Goal: Information Seeking & Learning: Learn about a topic

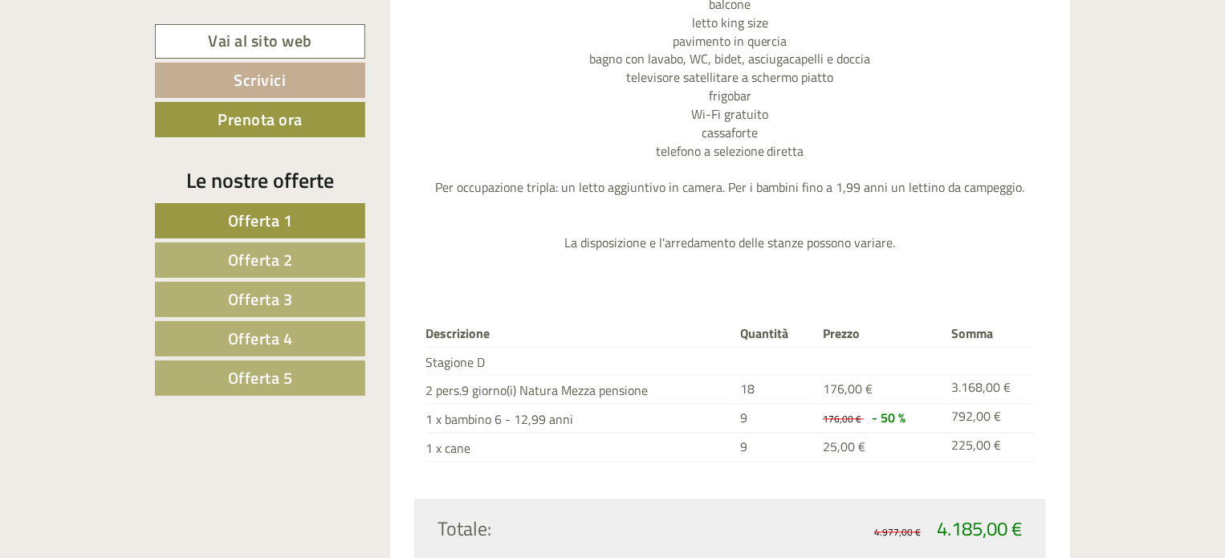
scroll to position [1767, 0]
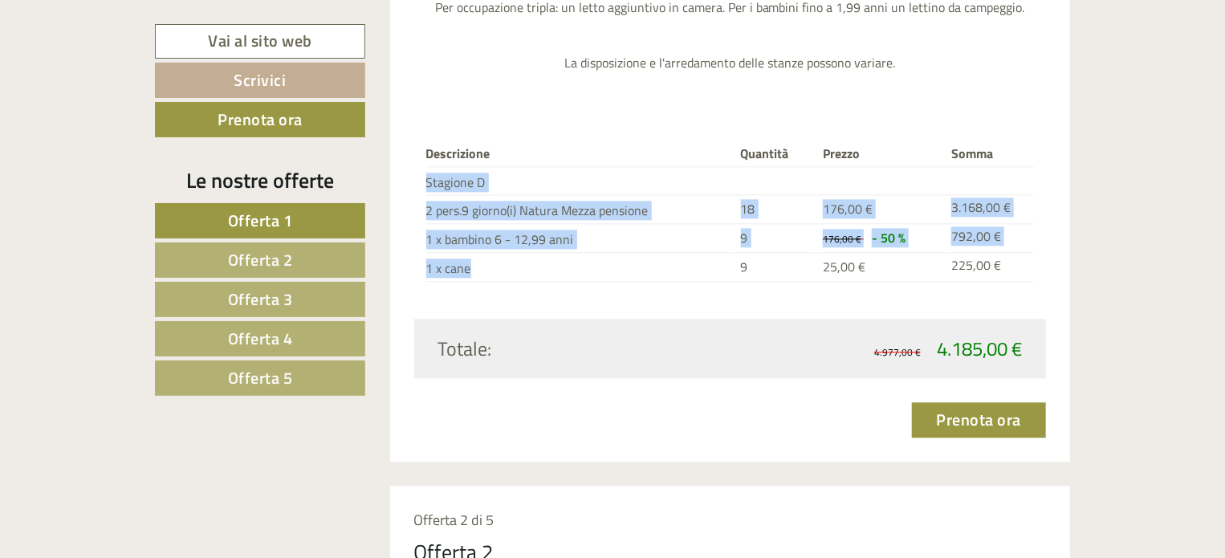
drag, startPoint x: 428, startPoint y: 181, endPoint x: 533, endPoint y: 278, distance: 143.2
click at [533, 278] on tbody "Descrizione Quantità Prezzo Somma Stagione D 2 pers.9 giorno(i) Natura Mezza pe…" at bounding box center [730, 211] width 609 height 141
click at [533, 278] on td "1 x cane" at bounding box center [580, 267] width 308 height 29
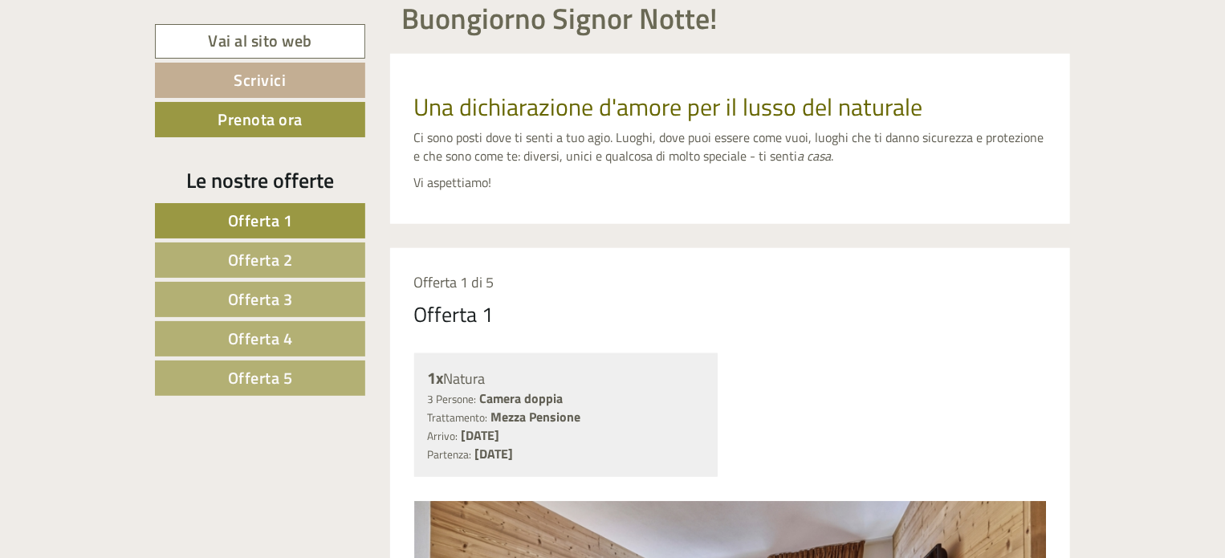
scroll to position [642, 0]
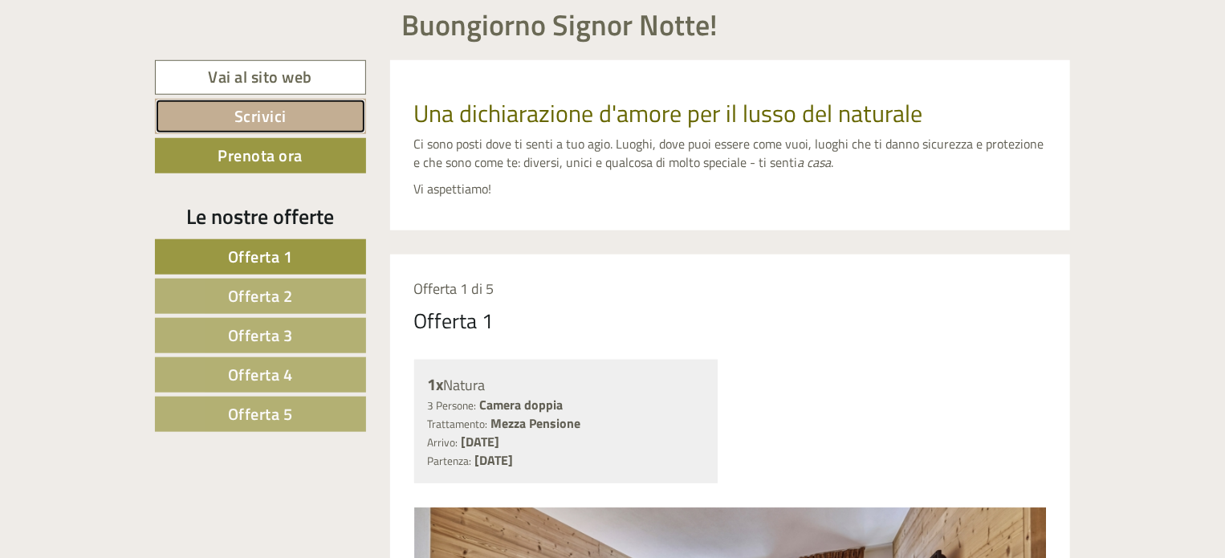
click at [283, 116] on link "Scrivici" at bounding box center [260, 116] width 211 height 35
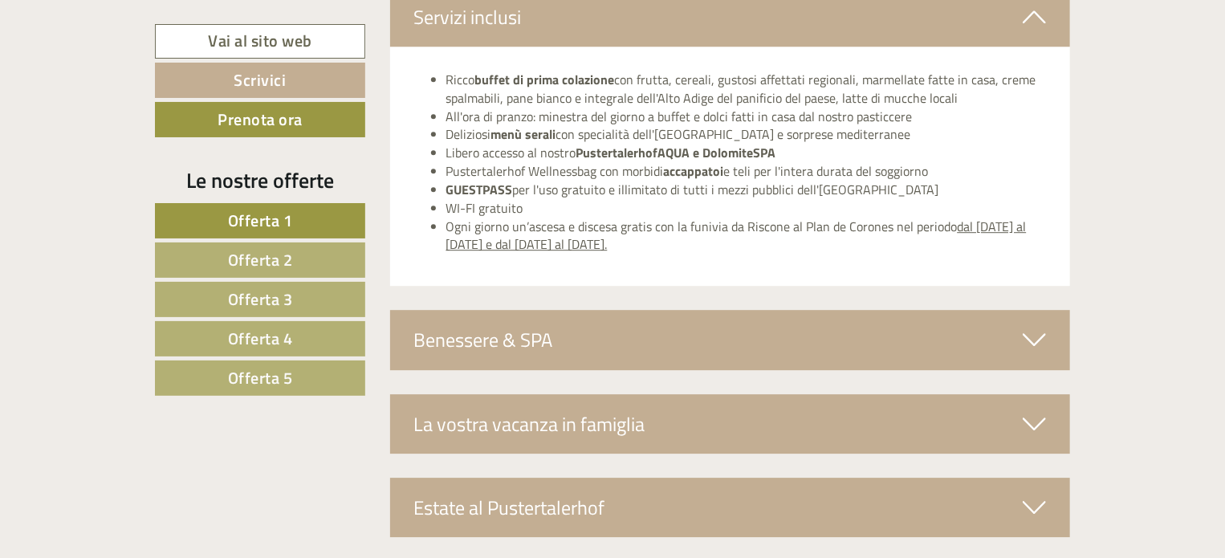
scroll to position [5672, 0]
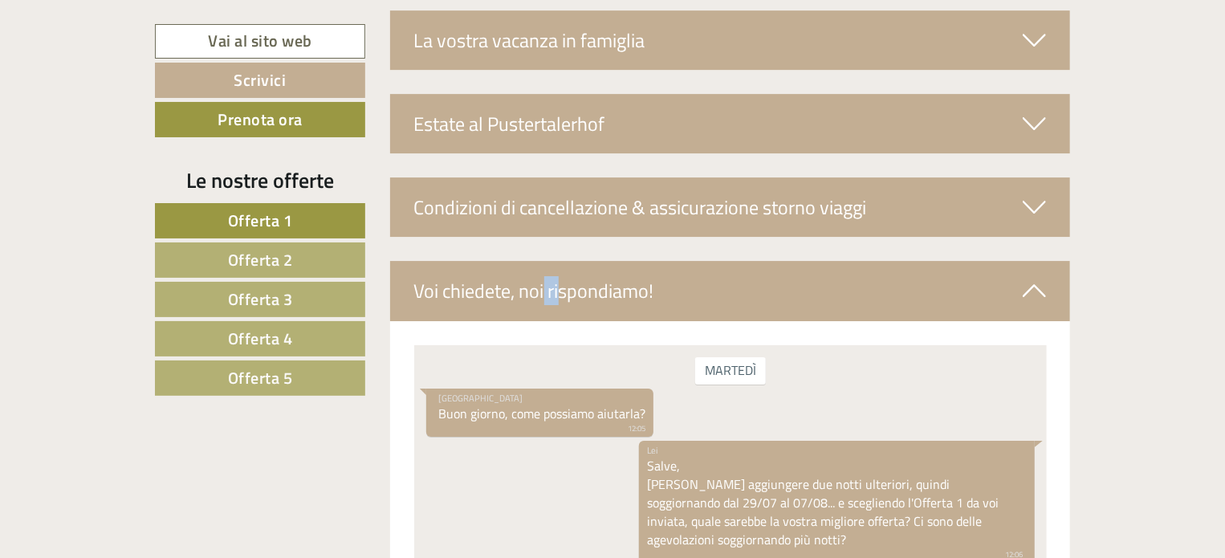
click at [552, 210] on div "Condizioni di cancellazione & assicurazione storno viaggi" at bounding box center [730, 206] width 681 height 59
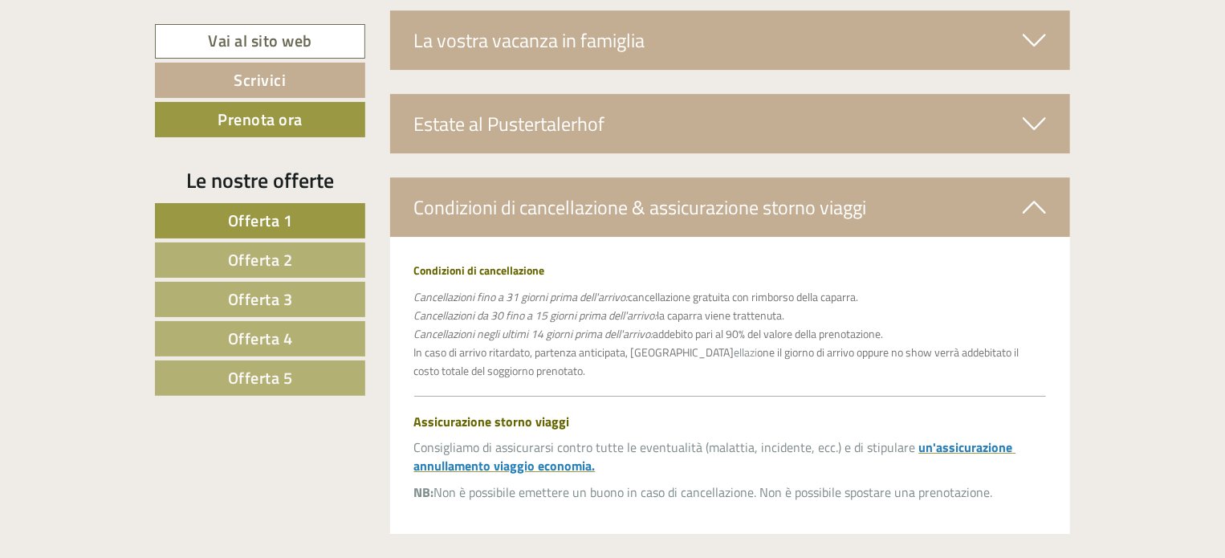
click at [491, 112] on div "Estate al Pustertalerhof" at bounding box center [730, 123] width 681 height 59
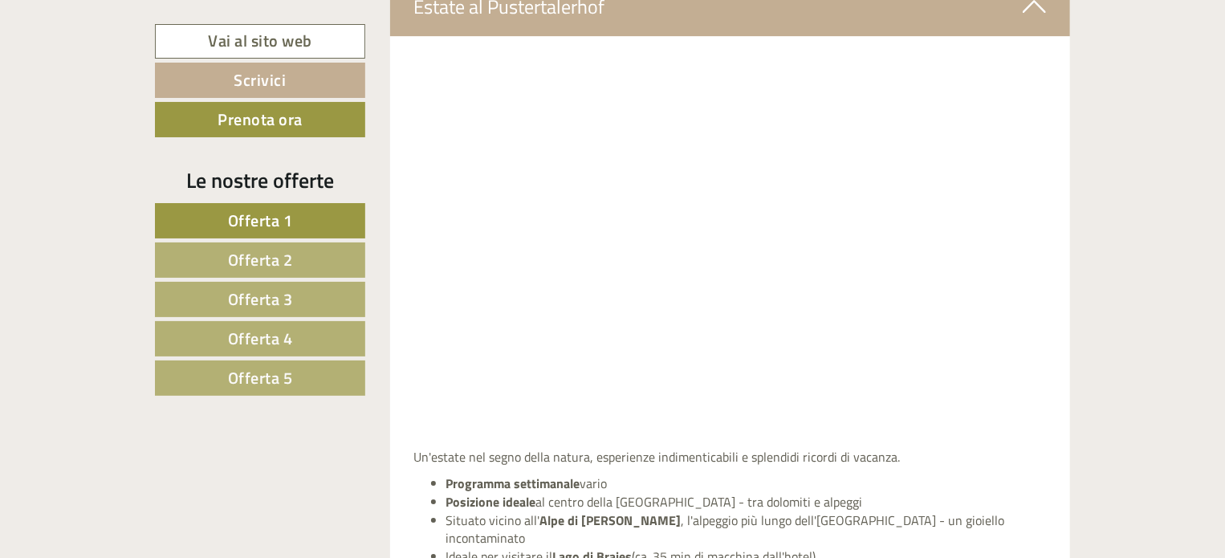
scroll to position [5752, 0]
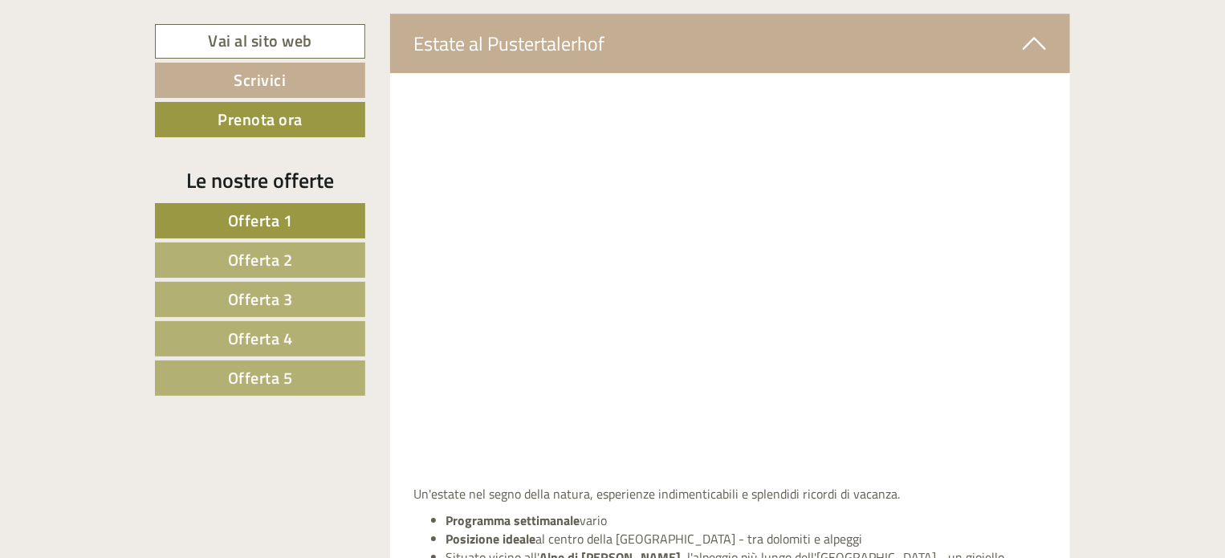
click at [1029, 34] on icon at bounding box center [1034, 43] width 23 height 27
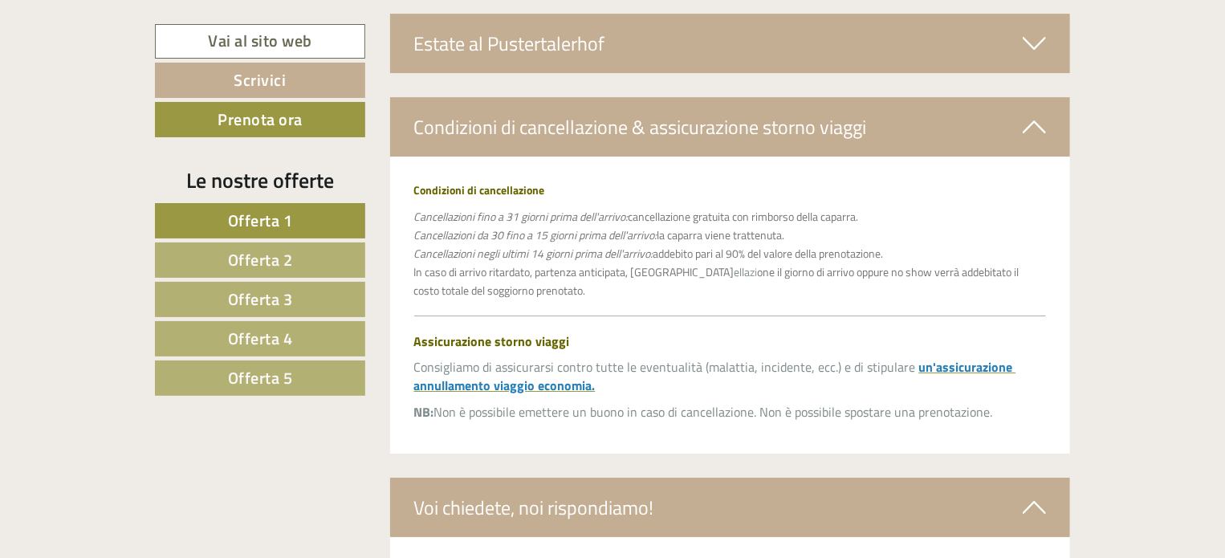
scroll to position [5511, 0]
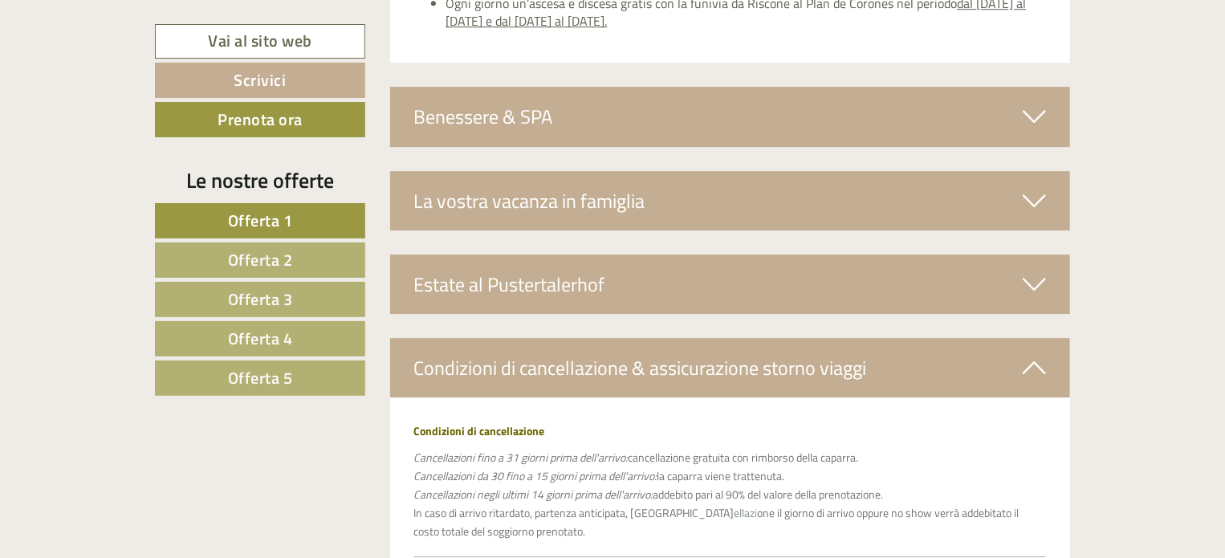
click at [1033, 188] on icon at bounding box center [1034, 200] width 23 height 27
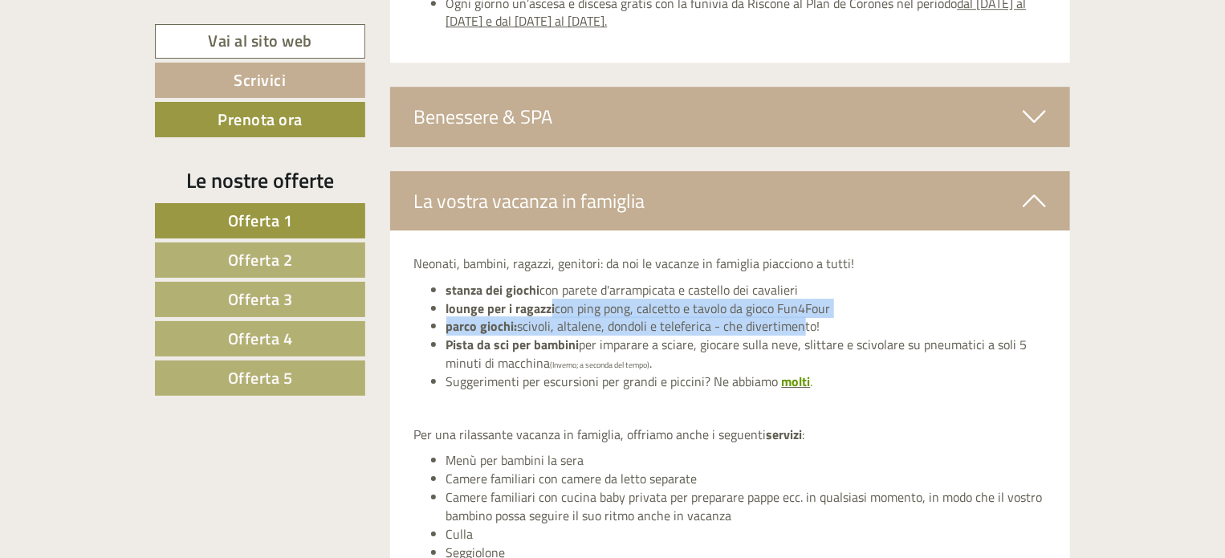
drag, startPoint x: 549, startPoint y: 308, endPoint x: 806, endPoint y: 324, distance: 257.5
click at [806, 324] on ul "stanza dei giochi con parete d'arrampicata e castello dei cavalieri lounge per …" at bounding box center [730, 336] width 633 height 110
click at [806, 324] on li "parco giochi: [GEOGRAPHIC_DATA], [GEOGRAPHIC_DATA], dondoli e teleferica - che …" at bounding box center [746, 326] width 601 height 18
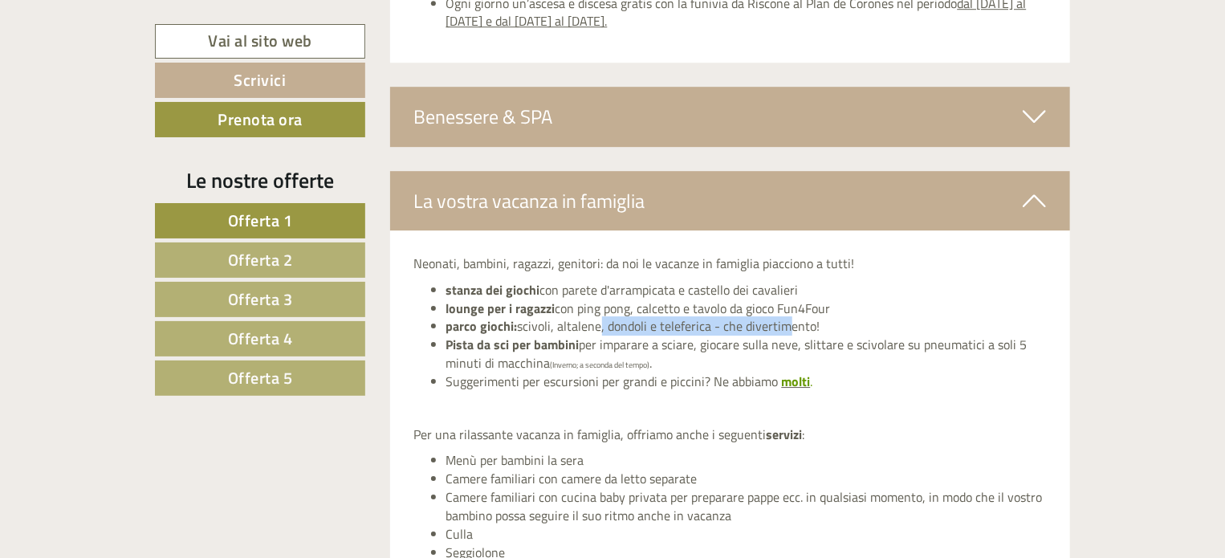
drag, startPoint x: 598, startPoint y: 317, endPoint x: 809, endPoint y: 316, distance: 211.2
click at [809, 317] on li "parco giochi: [GEOGRAPHIC_DATA], [GEOGRAPHIC_DATA], dondoli e teleferica - che …" at bounding box center [746, 326] width 601 height 18
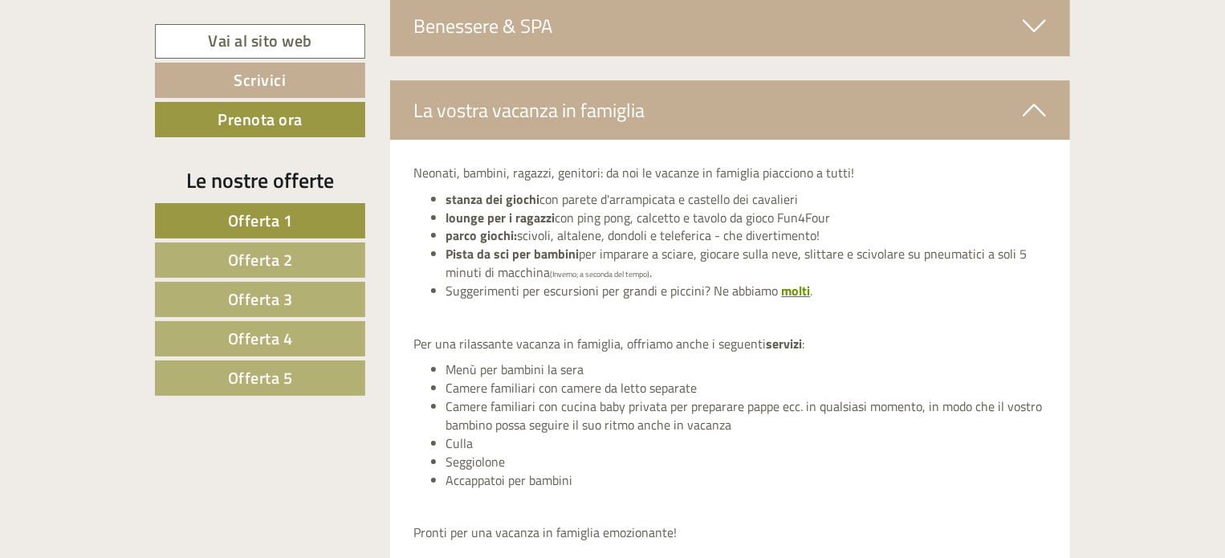
scroll to position [5752, 0]
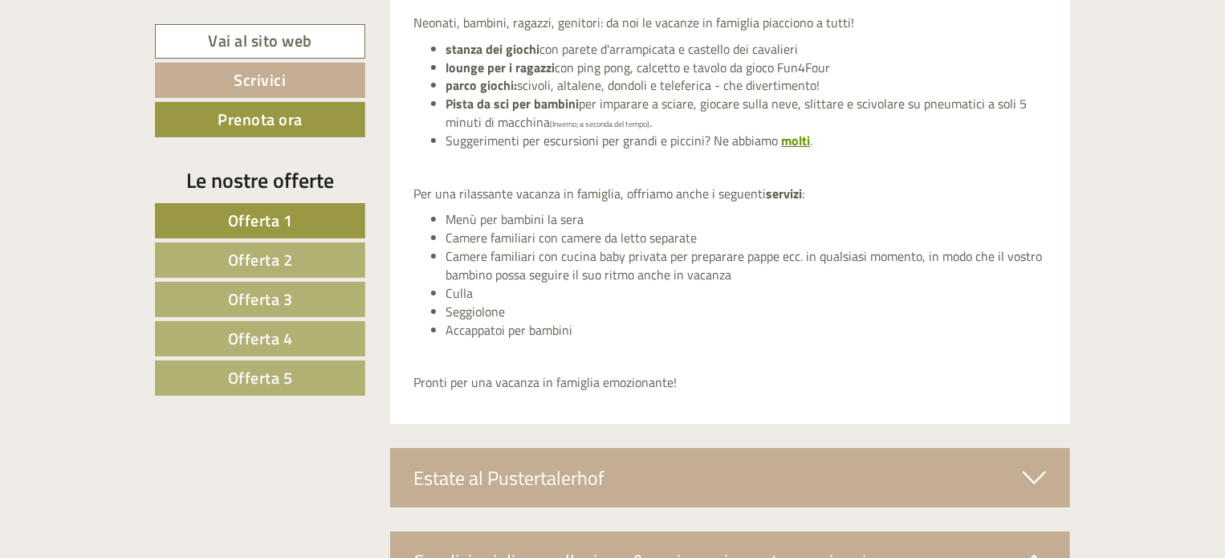
click at [1027, 478] on icon at bounding box center [1034, 477] width 23 height 27
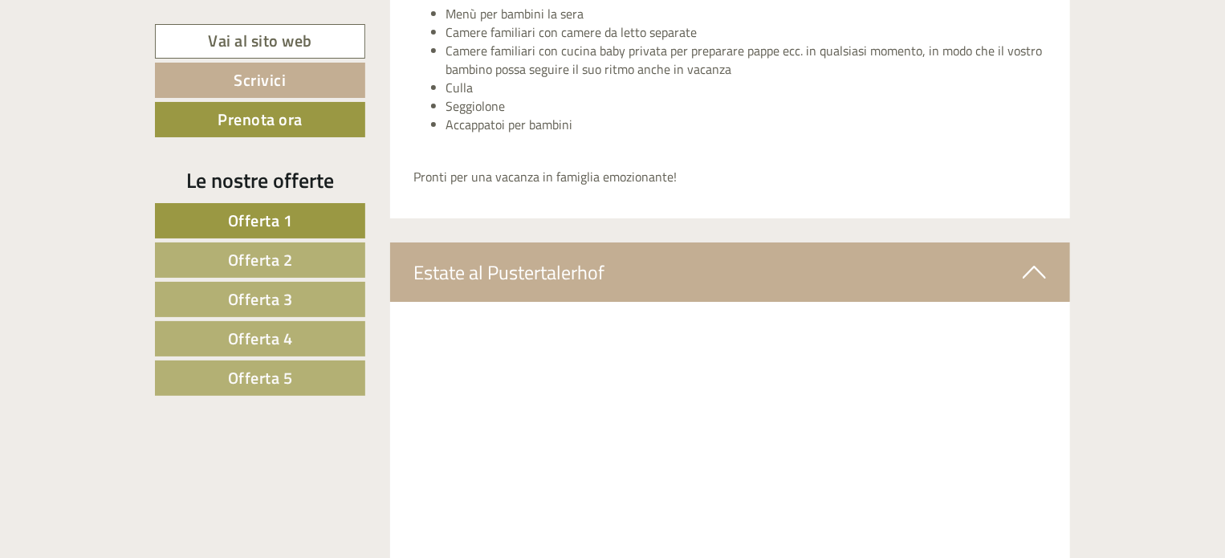
scroll to position [6073, 0]
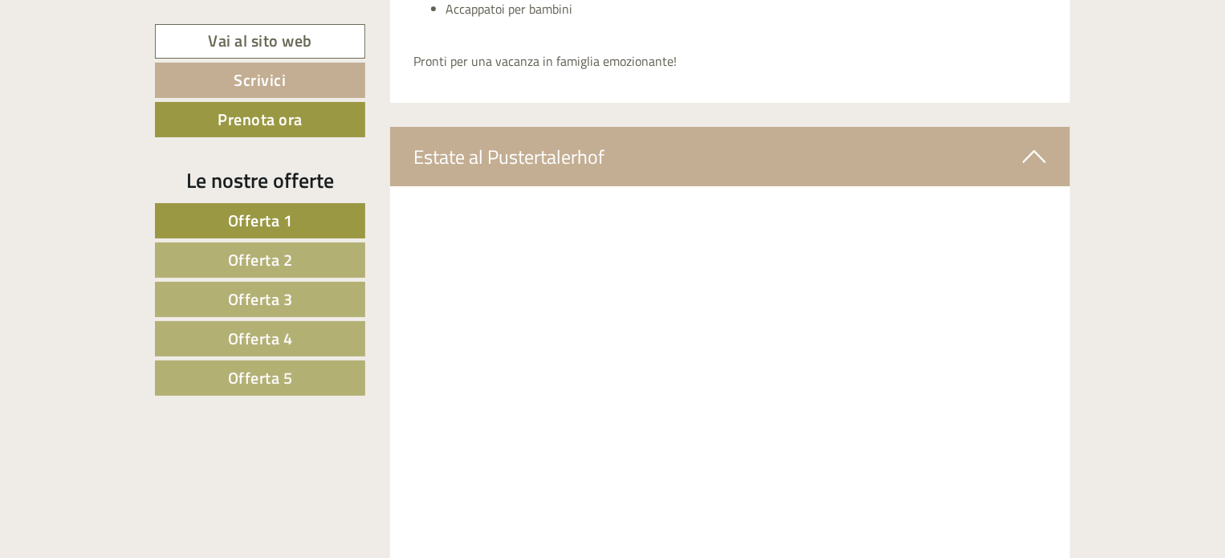
click at [1043, 150] on icon at bounding box center [1034, 156] width 23 height 27
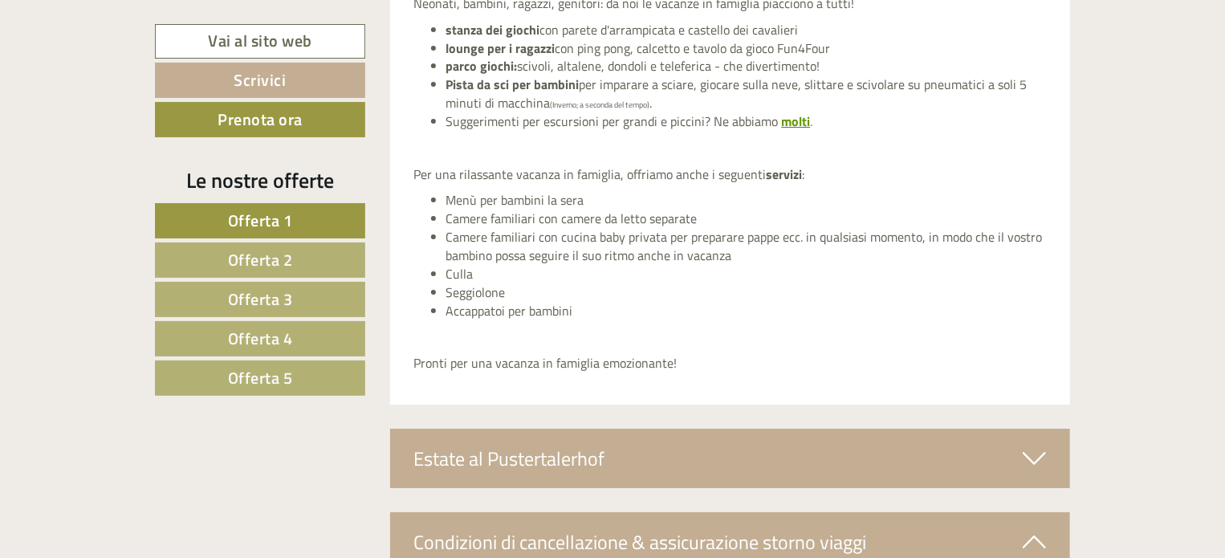
scroll to position [5672, 0]
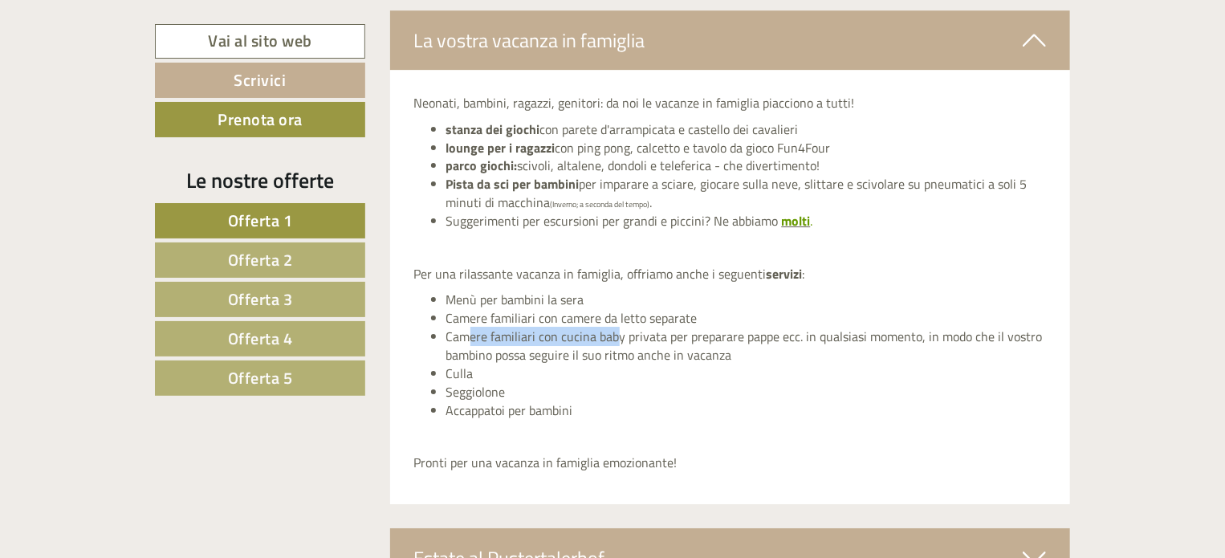
drag, startPoint x: 466, startPoint y: 330, endPoint x: 719, endPoint y: 328, distance: 253.0
click at [715, 328] on li "Camere familiari con cucina baby privata per preparare pappe ecc. in qualsiasi …" at bounding box center [746, 346] width 601 height 37
click at [720, 328] on li "Camere familiari con cucina baby privata per preparare pappe ecc. in qualsiasi …" at bounding box center [746, 346] width 601 height 37
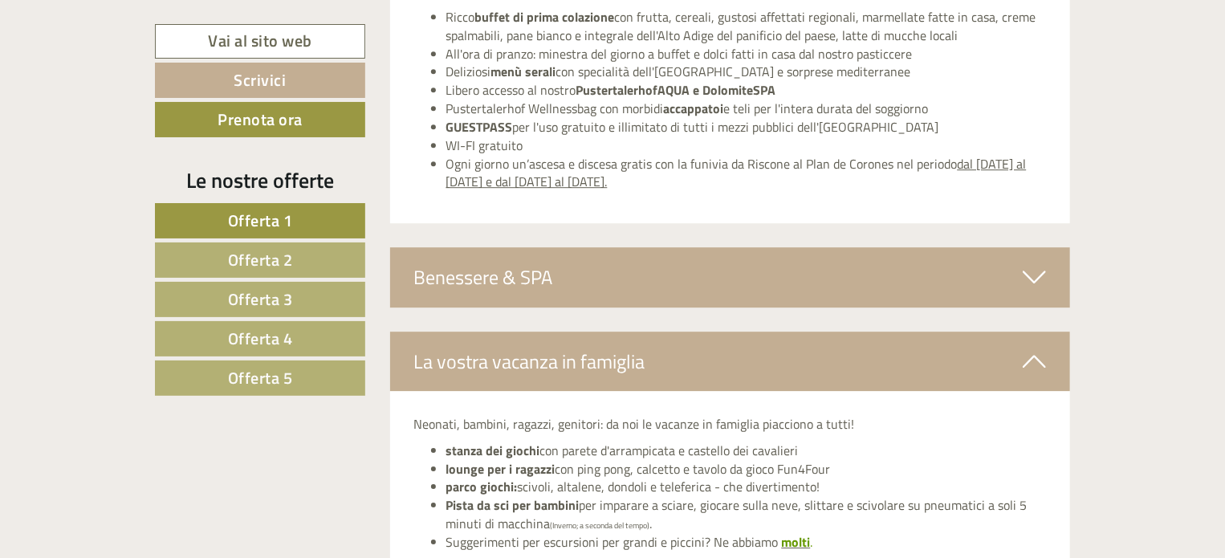
click at [607, 262] on div "Benessere & SPA" at bounding box center [730, 276] width 681 height 59
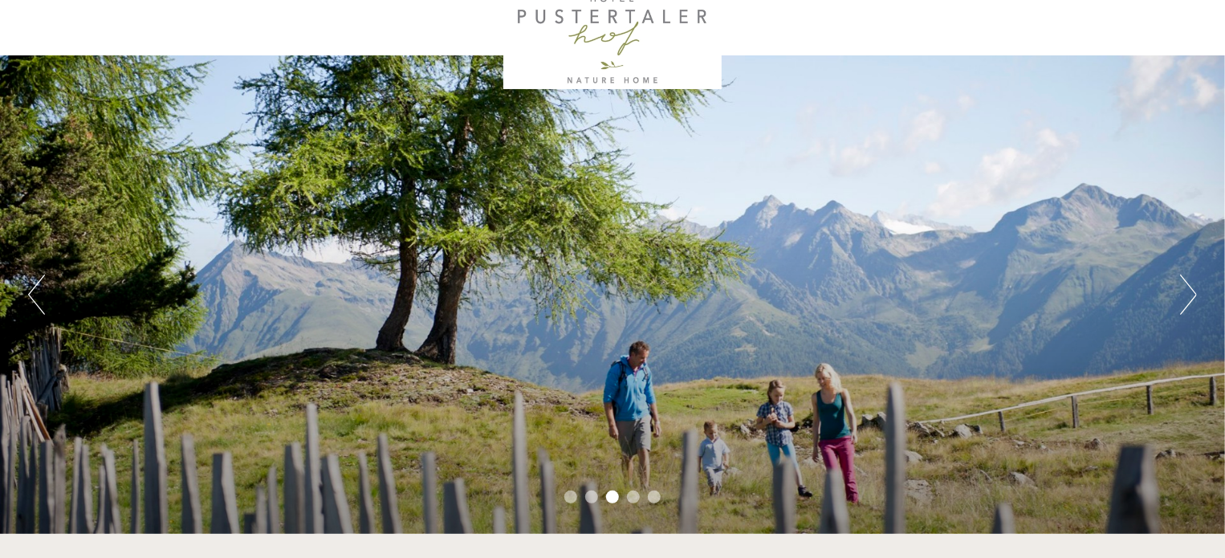
scroll to position [0, 0]
